Goal: Obtain resource: Obtain resource

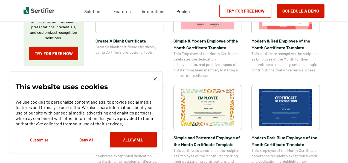
scroll to position [153, 0]
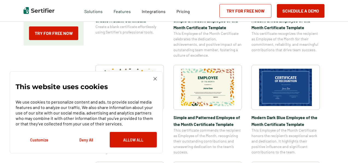
click at [156, 80] on img at bounding box center [154, 78] width 3 height 3
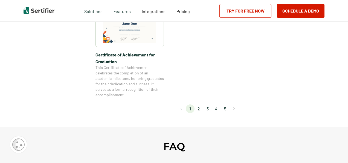
scroll to position [519, 0]
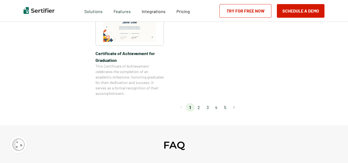
click at [201, 107] on li "2" at bounding box center [198, 107] width 9 height 9
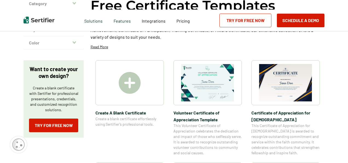
scroll to position [2, 0]
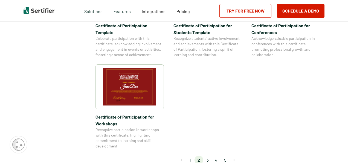
scroll to position [501, 0]
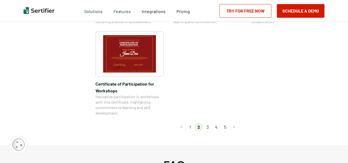
click at [206, 123] on li "3" at bounding box center [207, 127] width 9 height 9
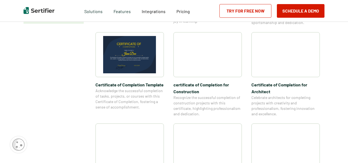
scroll to position [186, 0]
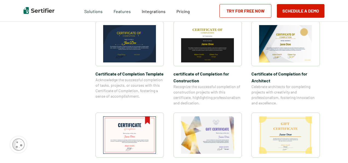
click at [278, 38] on img at bounding box center [285, 43] width 53 height 37
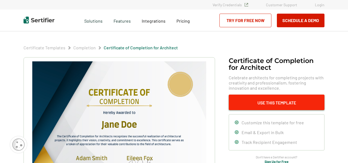
click at [297, 99] on button "Use This Template" at bounding box center [276, 103] width 96 height 16
